Goal: Task Accomplishment & Management: Manage account settings

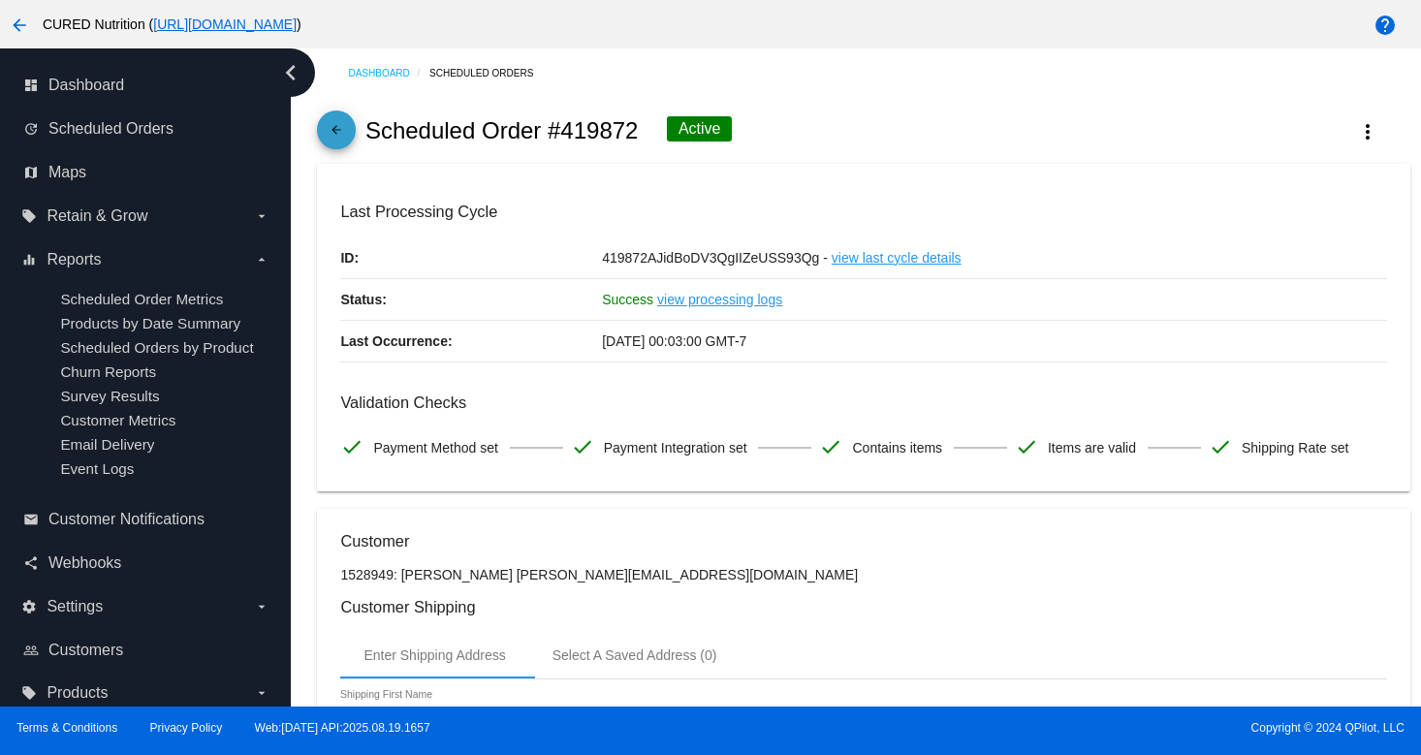
click at [334, 139] on mat-icon "arrow_back" at bounding box center [336, 134] width 23 height 23
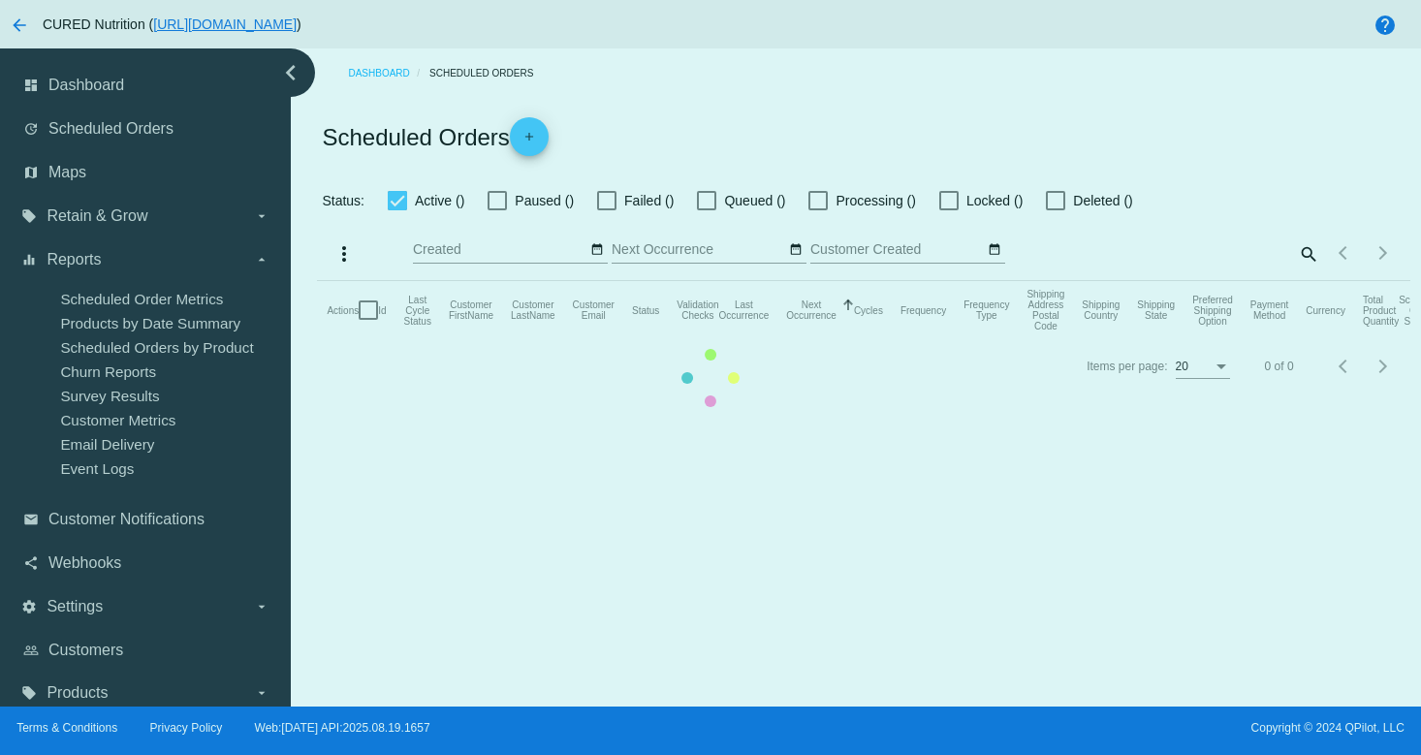
checkbox input "true"
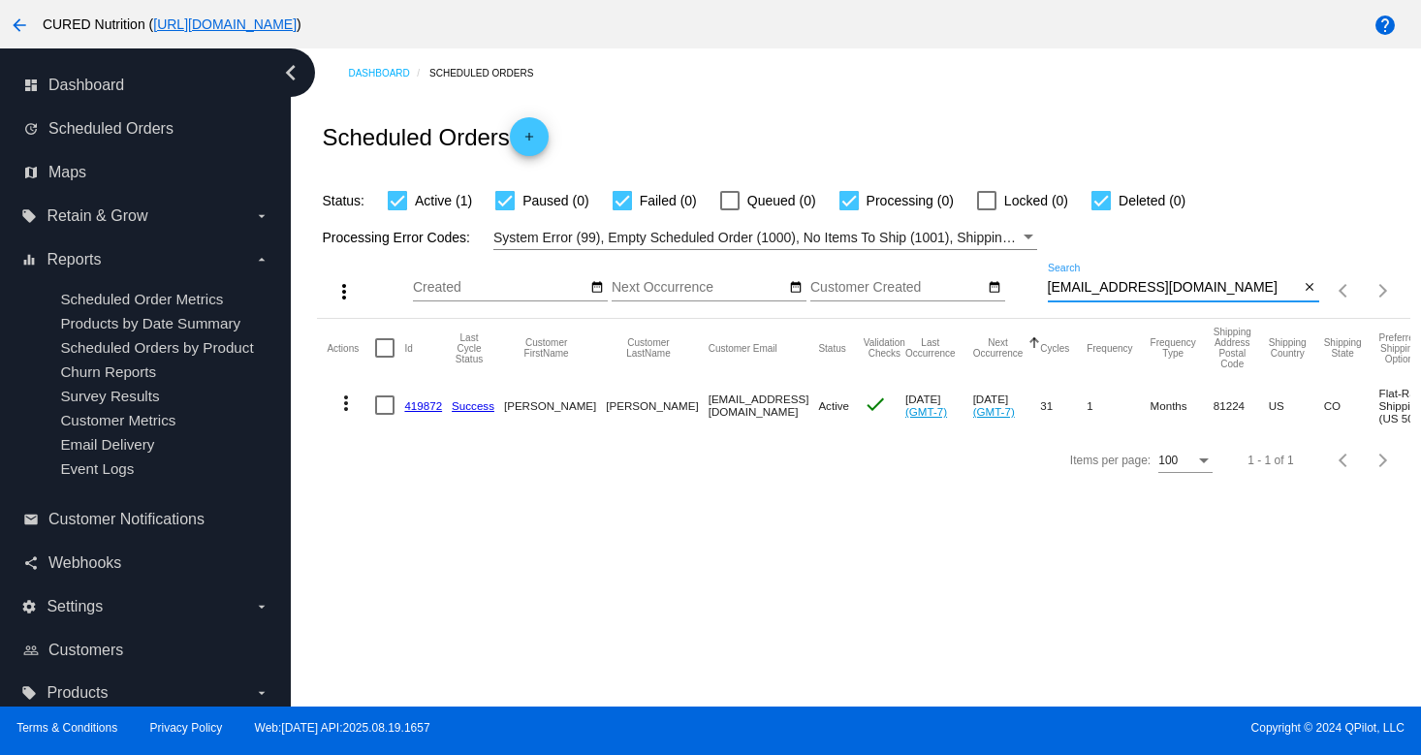
click at [1170, 295] on input "[EMAIL_ADDRESS][DOMAIN_NAME]" at bounding box center [1174, 288] width 252 height 16
paste input "[EMAIL_ADDRESS]"
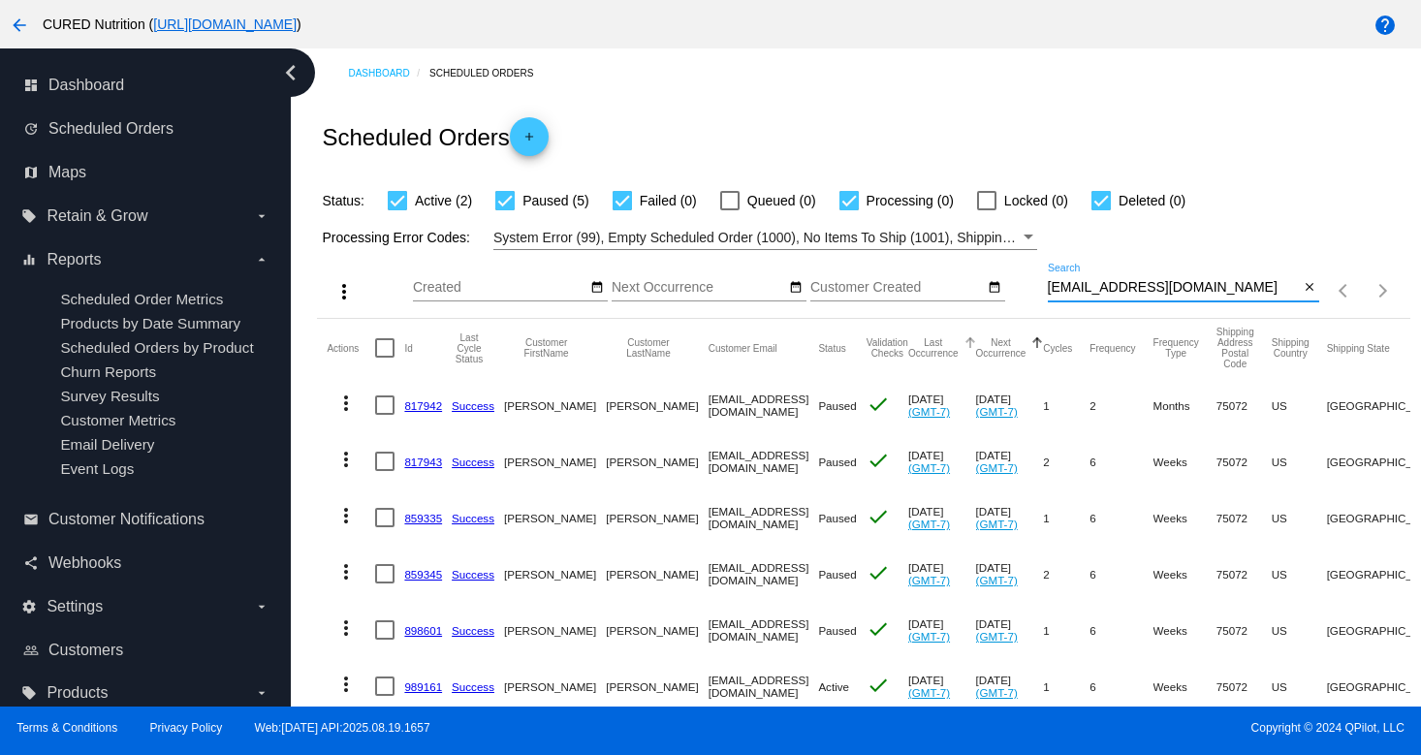
scroll to position [120, 0]
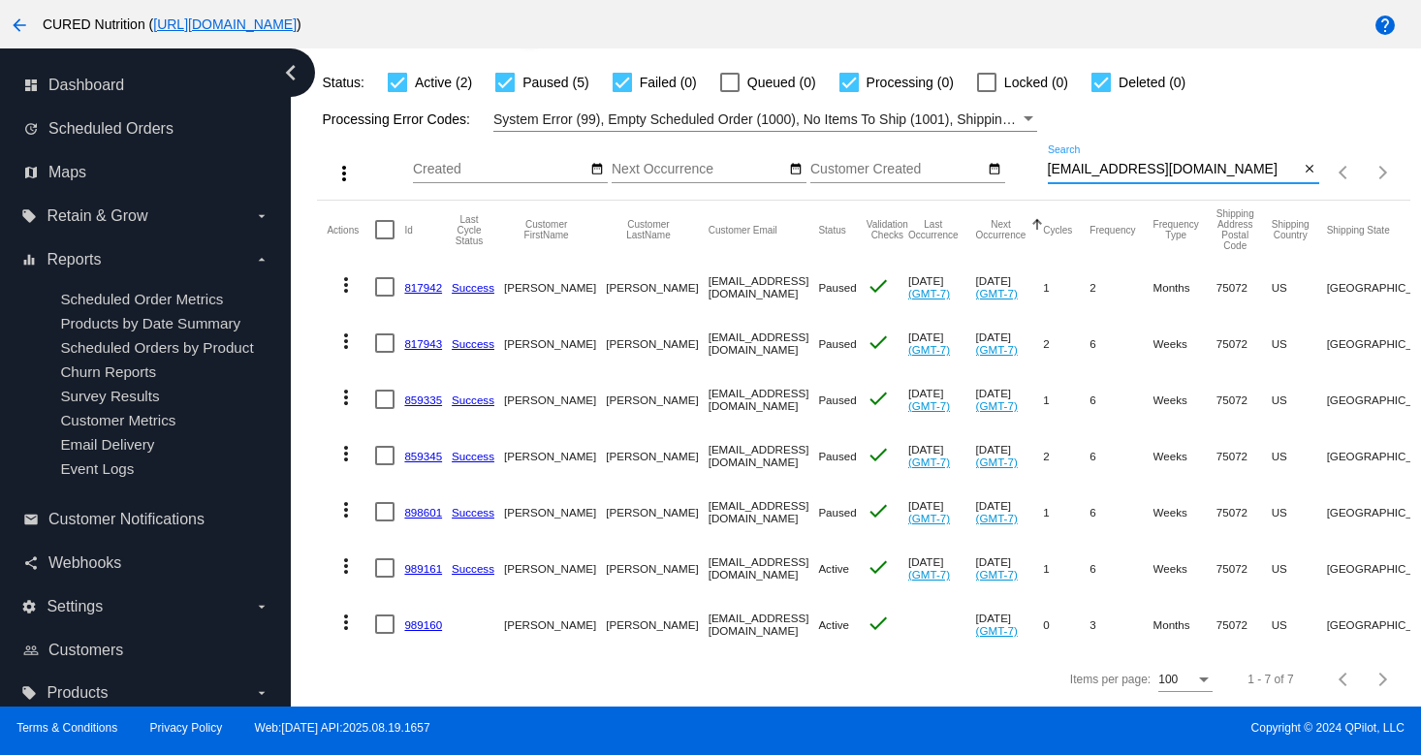
type input "[EMAIL_ADDRESS][DOMAIN_NAME]"
click at [409, 568] on link "989161" at bounding box center [423, 568] width 38 height 13
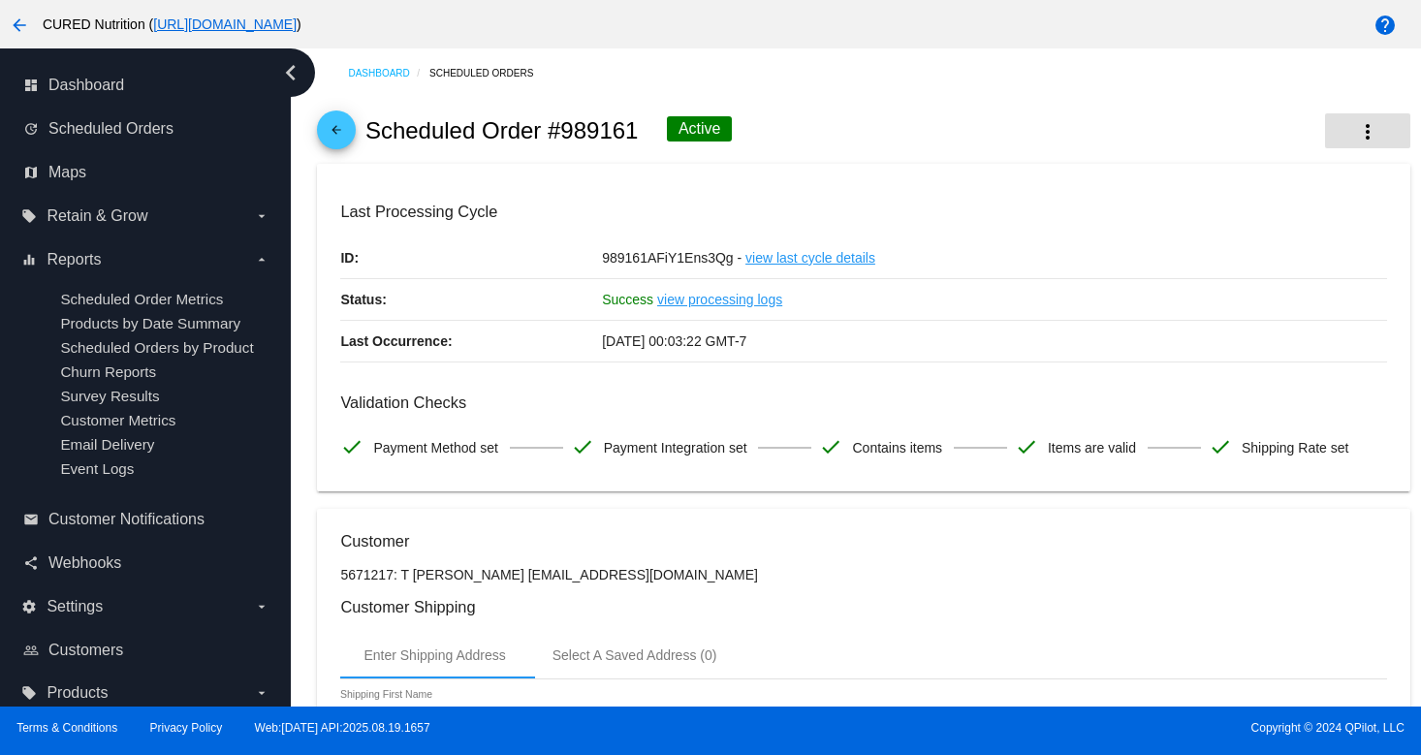
click at [1348, 119] on button "more_vert" at bounding box center [1367, 130] width 85 height 35
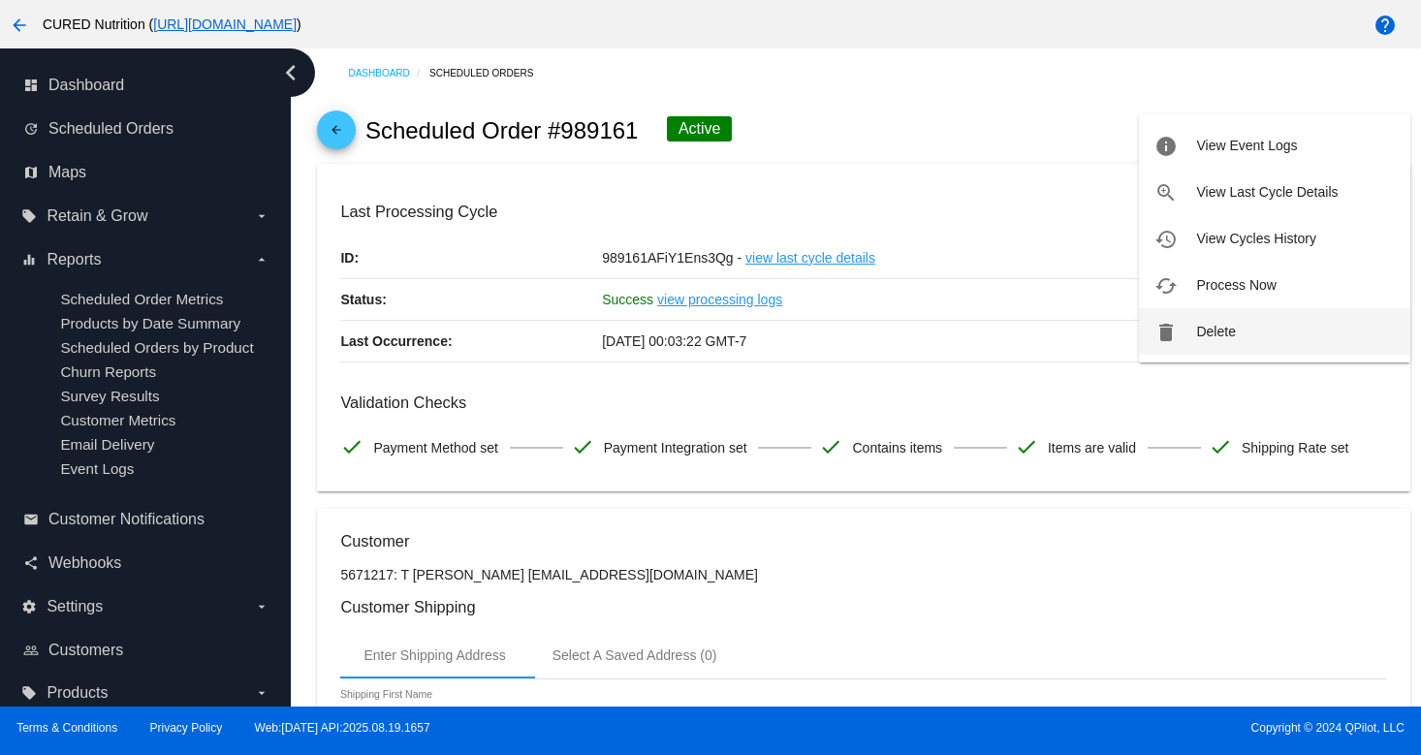
click at [1208, 320] on button "delete Delete" at bounding box center [1274, 331] width 271 height 47
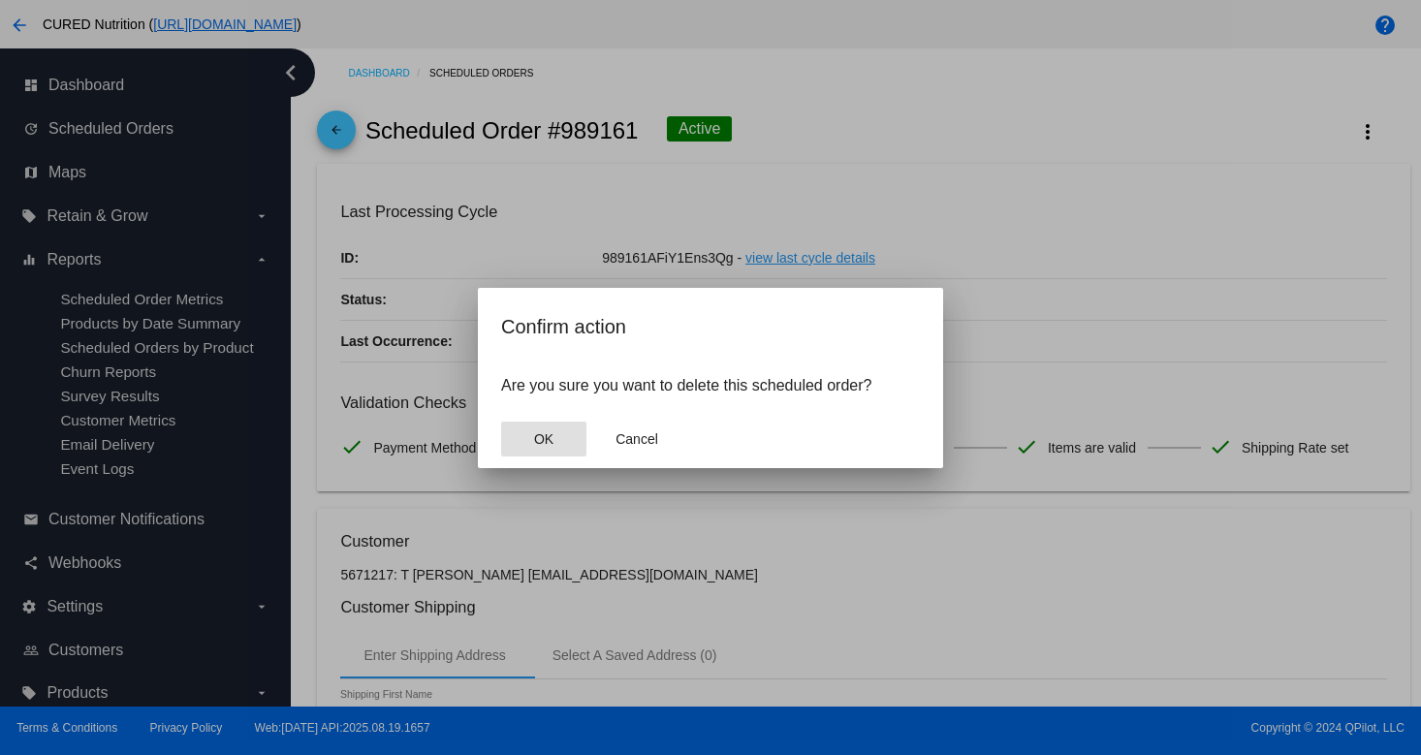
click at [549, 433] on span "OK" at bounding box center [543, 439] width 19 height 16
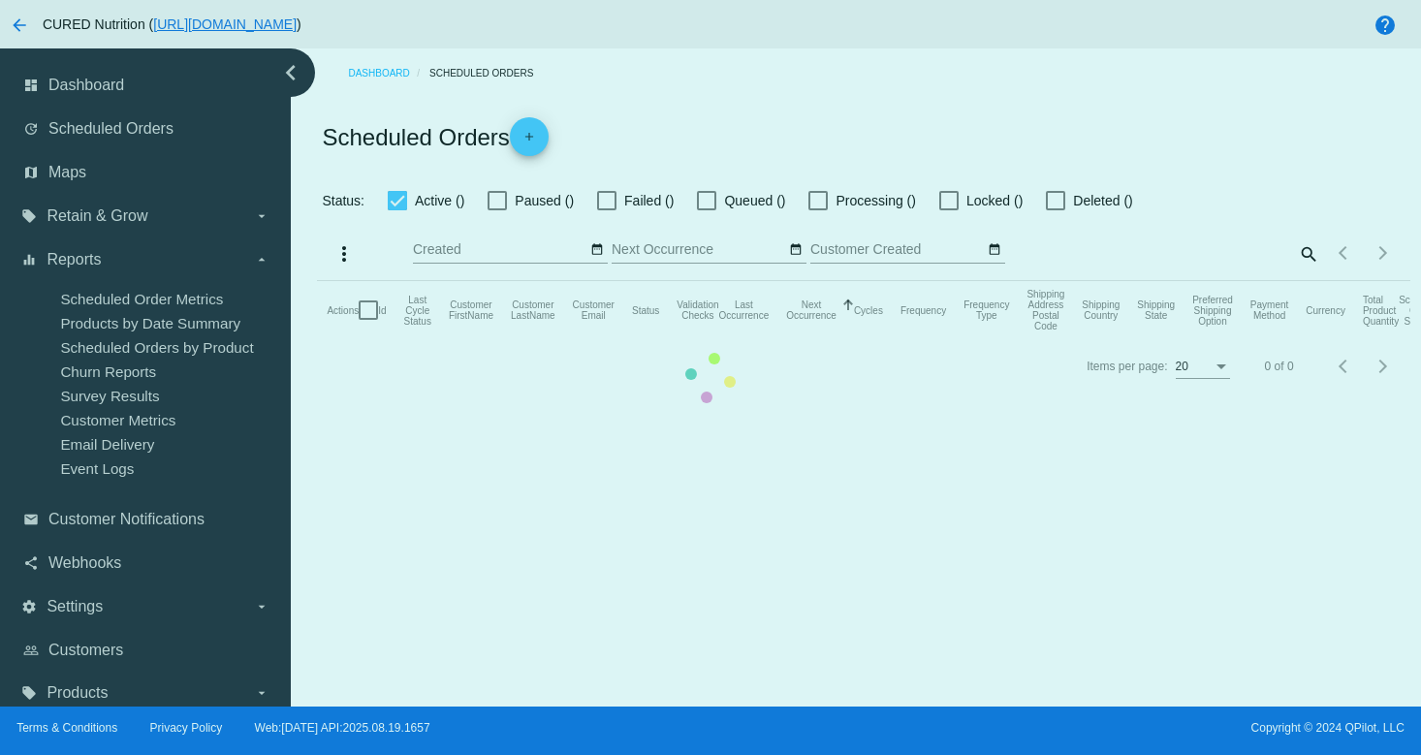
checkbox input "true"
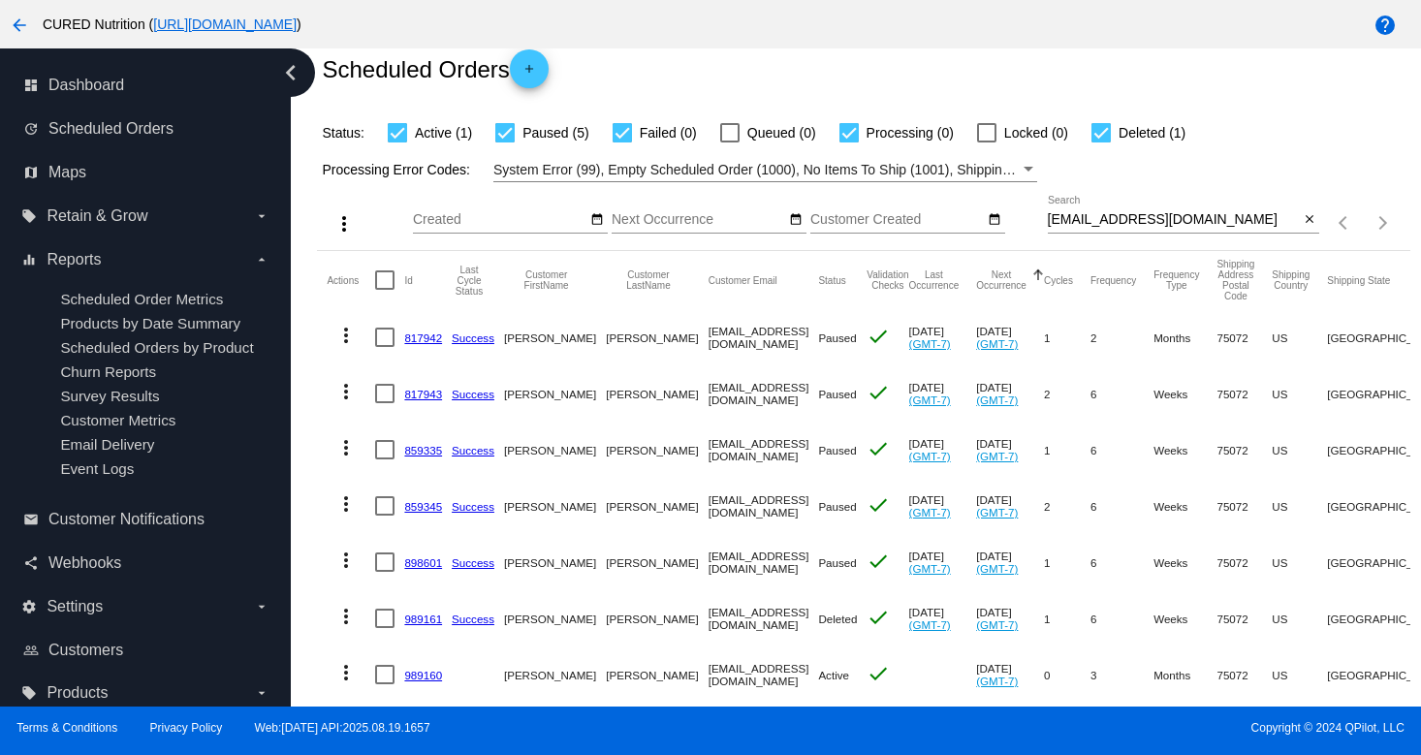
scroll to position [120, 0]
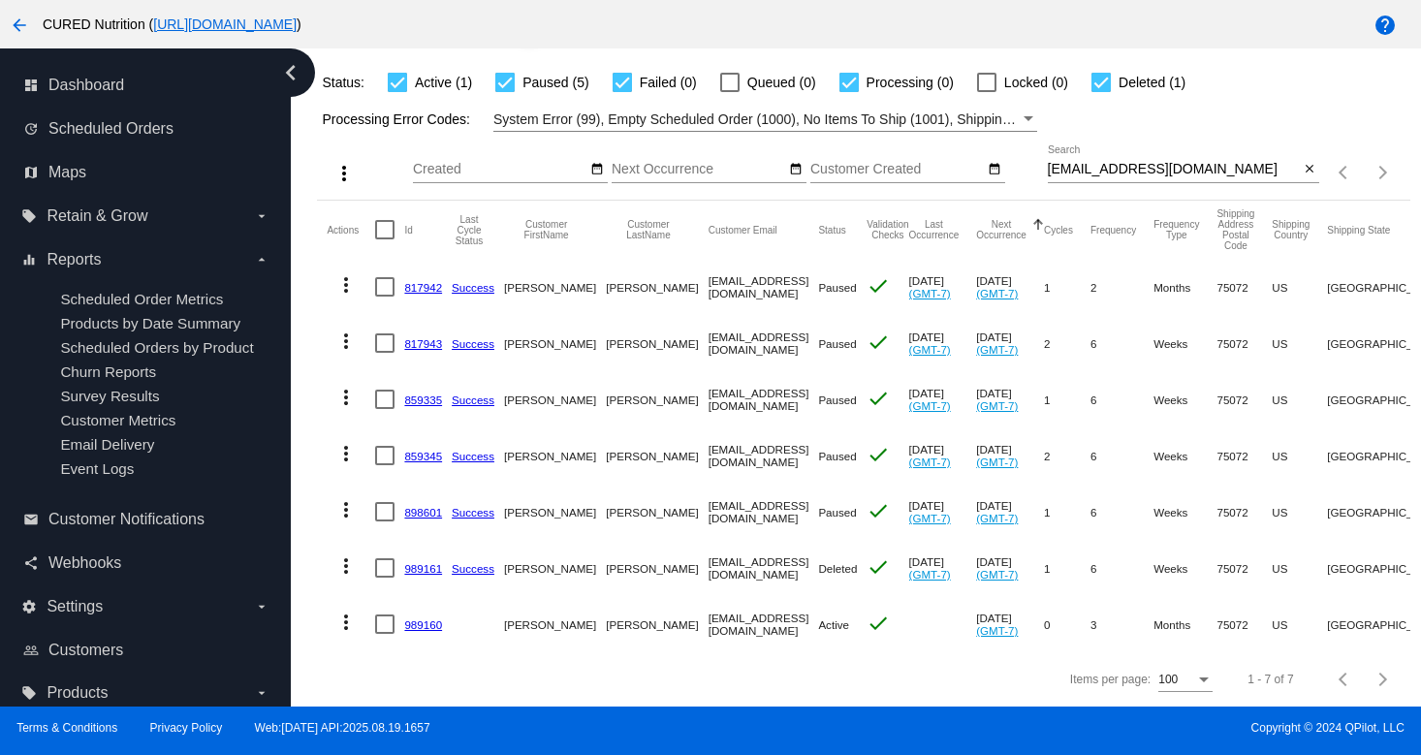
click at [424, 619] on link "989160" at bounding box center [423, 624] width 38 height 13
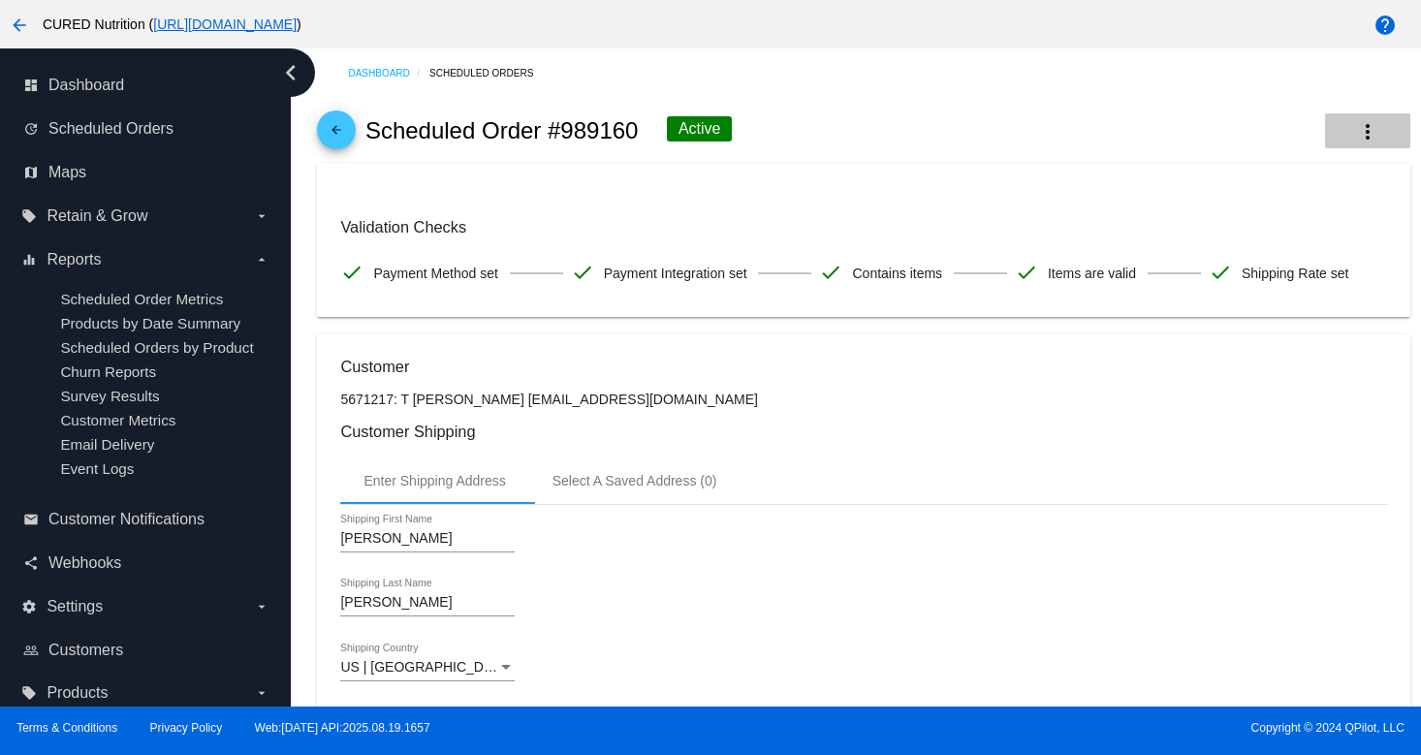
click at [1363, 135] on mat-icon "more_vert" at bounding box center [1367, 131] width 23 height 23
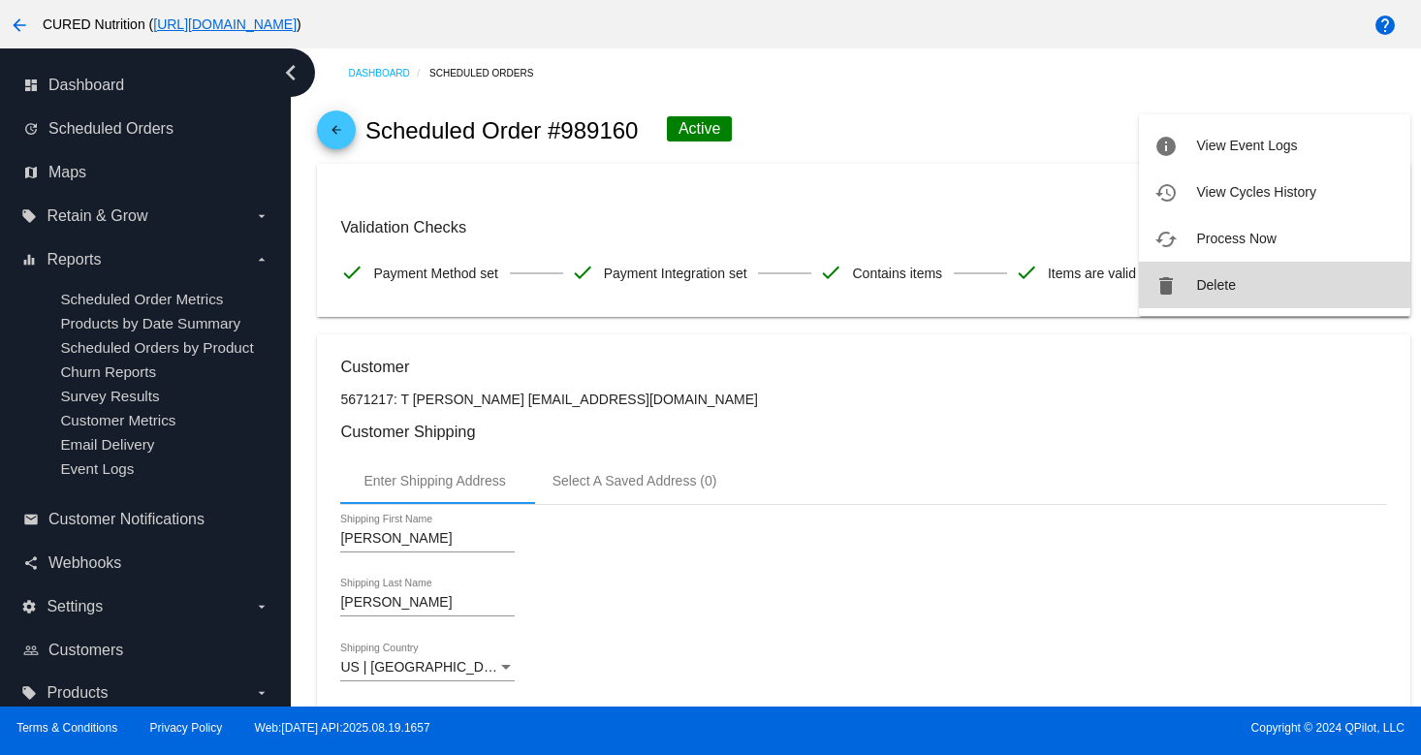
click at [1232, 269] on button "delete Delete" at bounding box center [1274, 285] width 271 height 47
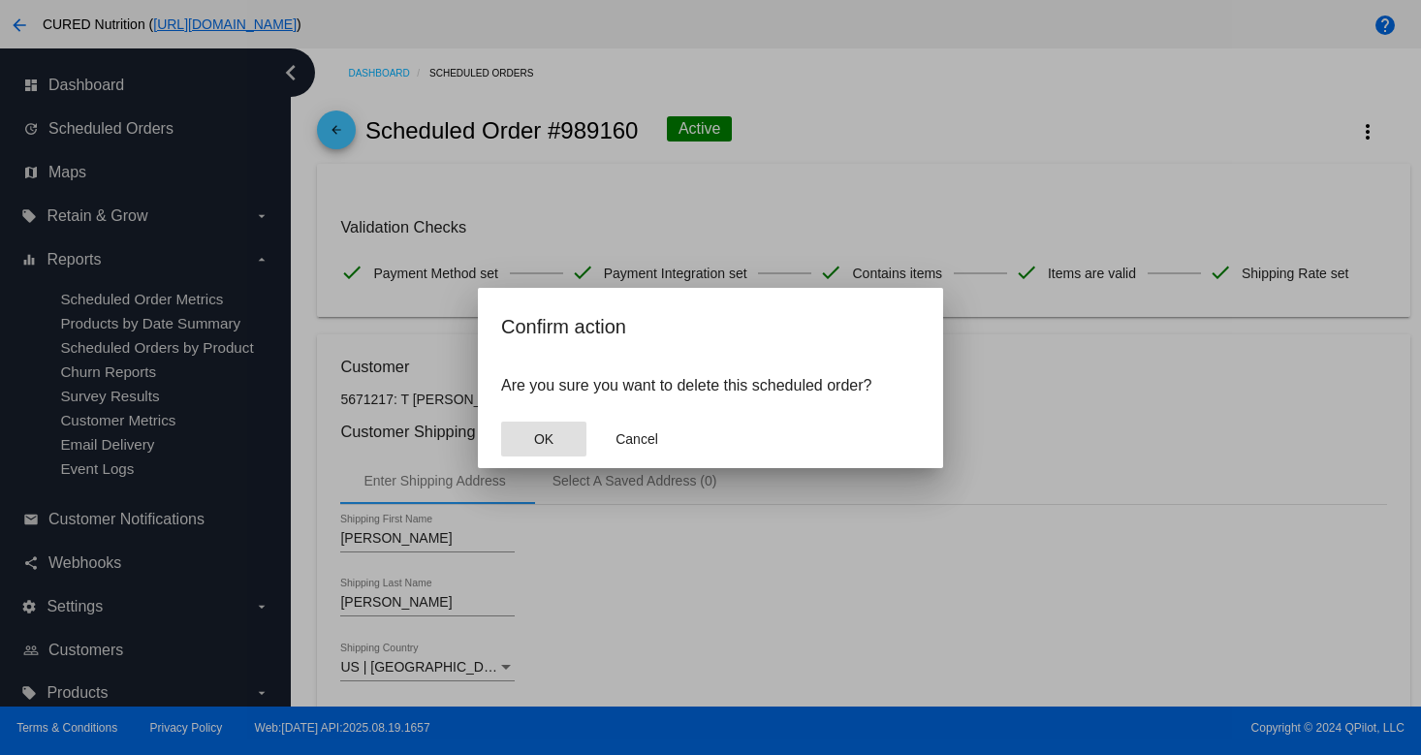
click at [570, 433] on button "OK" at bounding box center [543, 439] width 85 height 35
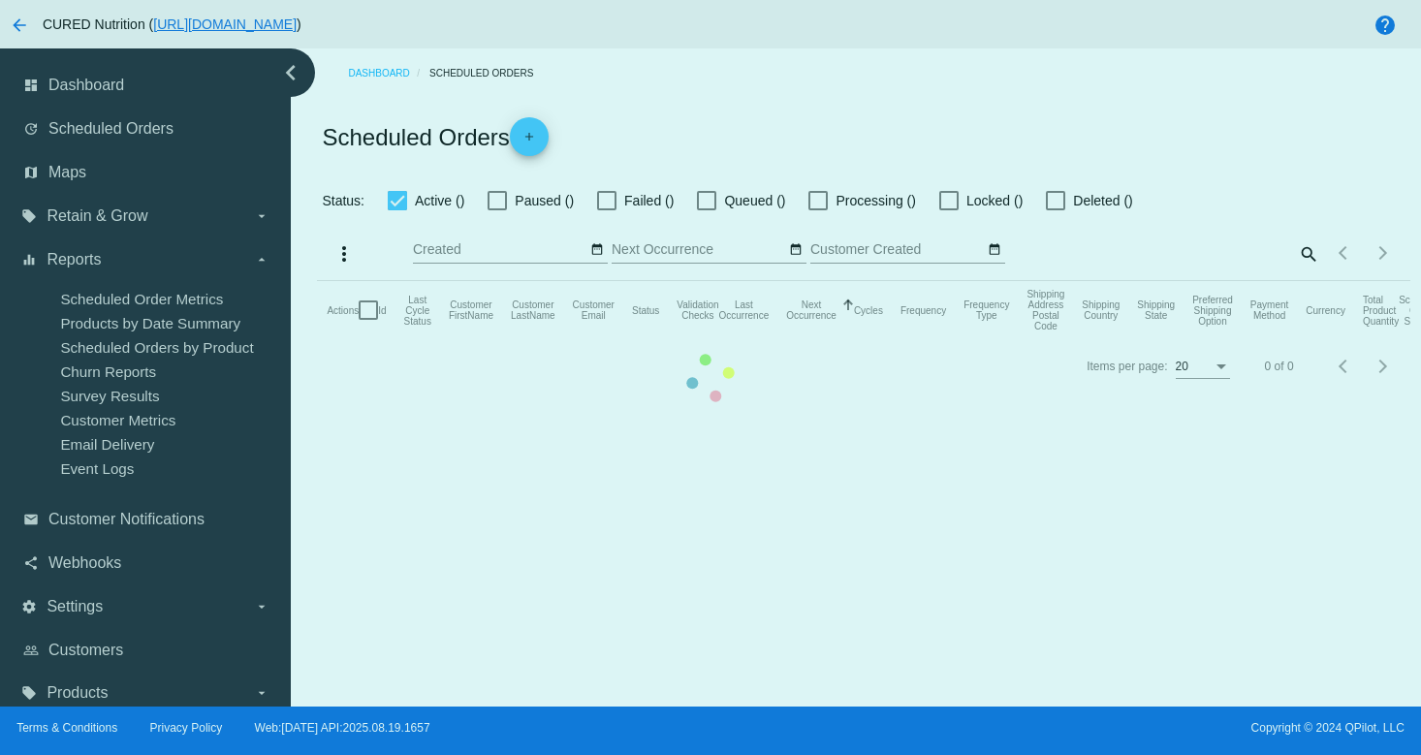
checkbox input "true"
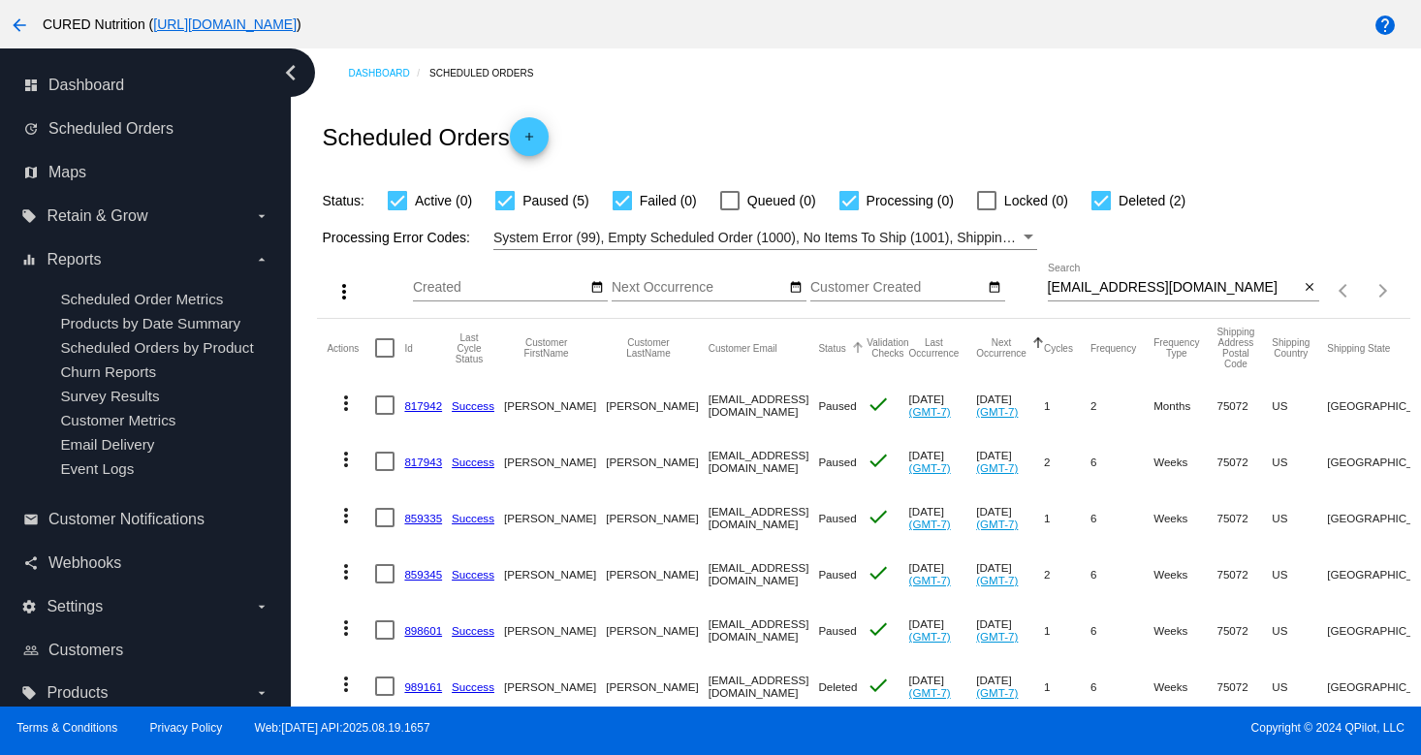
scroll to position [120, 0]
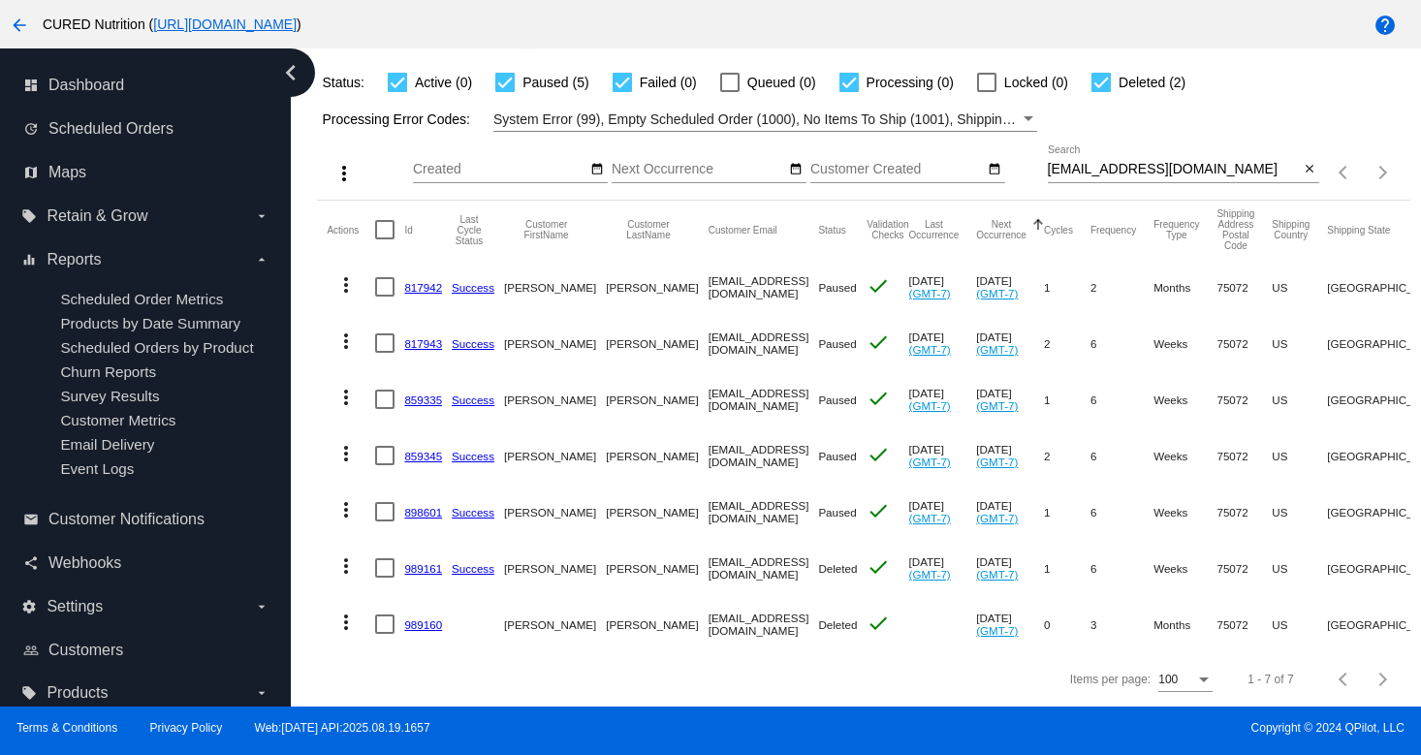
click at [1146, 165] on input "[EMAIL_ADDRESS][DOMAIN_NAME]" at bounding box center [1174, 170] width 252 height 16
paste input "cl154944"
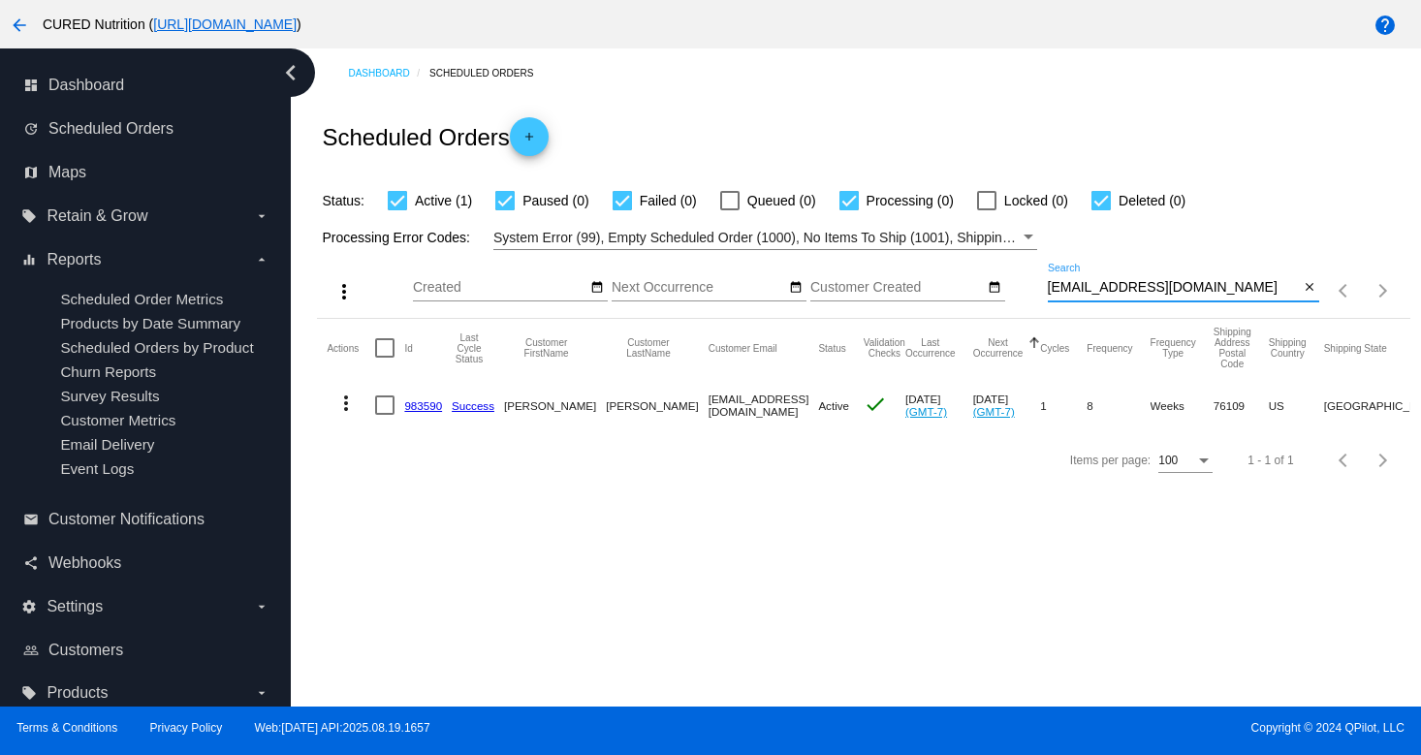
scroll to position [0, 0]
type input "[EMAIL_ADDRESS][DOMAIN_NAME]"
click at [421, 407] on link "983590" at bounding box center [423, 405] width 38 height 13
